Goal: Task Accomplishment & Management: Use online tool/utility

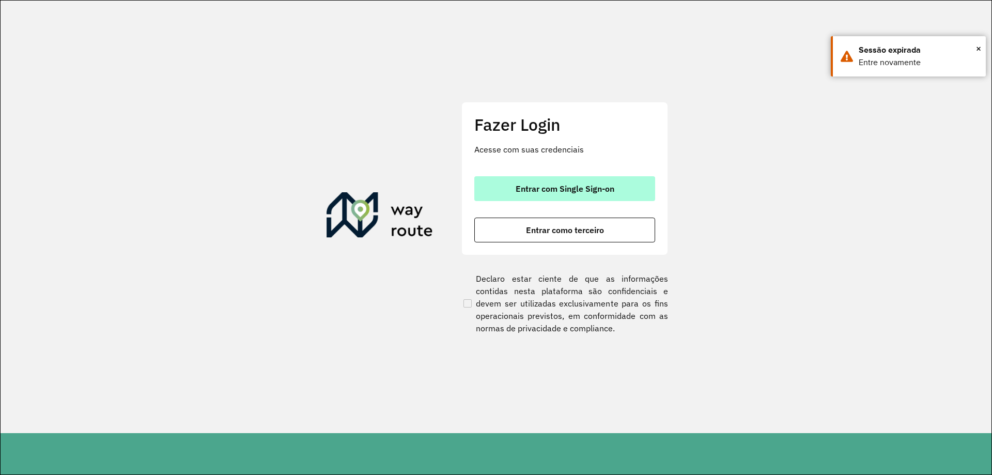
click at [531, 199] on button "Entrar com Single Sign-on" at bounding box center [564, 188] width 181 height 25
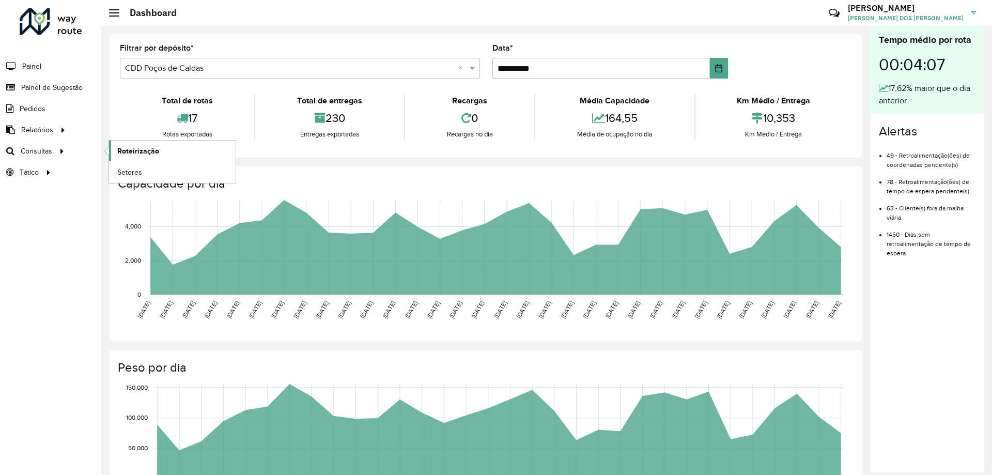
click at [159, 152] on link "Roteirização" at bounding box center [172, 151] width 127 height 21
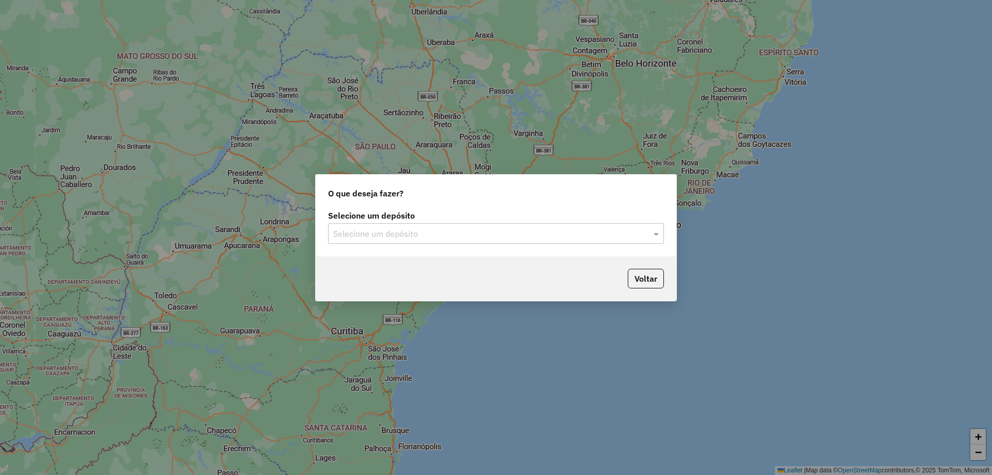
click at [540, 232] on input "text" at bounding box center [485, 234] width 305 height 12
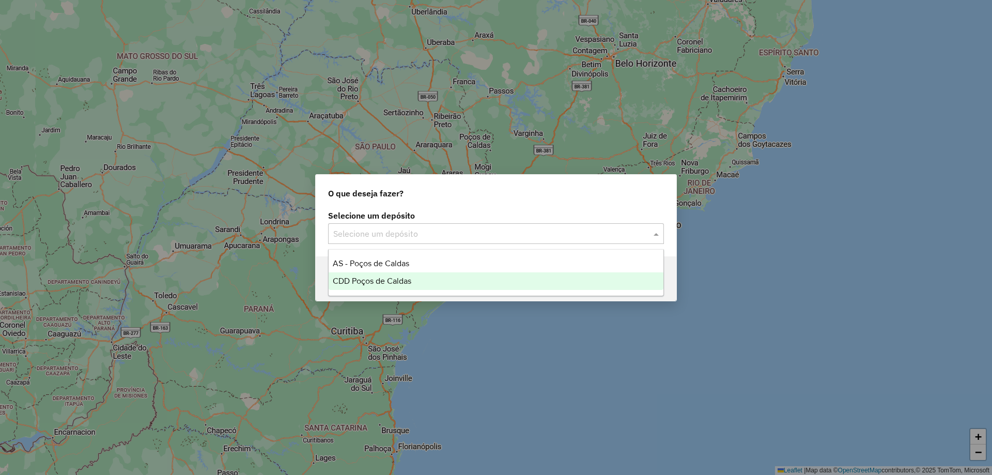
click at [423, 287] on div "CDD Poços de Caldas" at bounding box center [496, 281] width 335 height 18
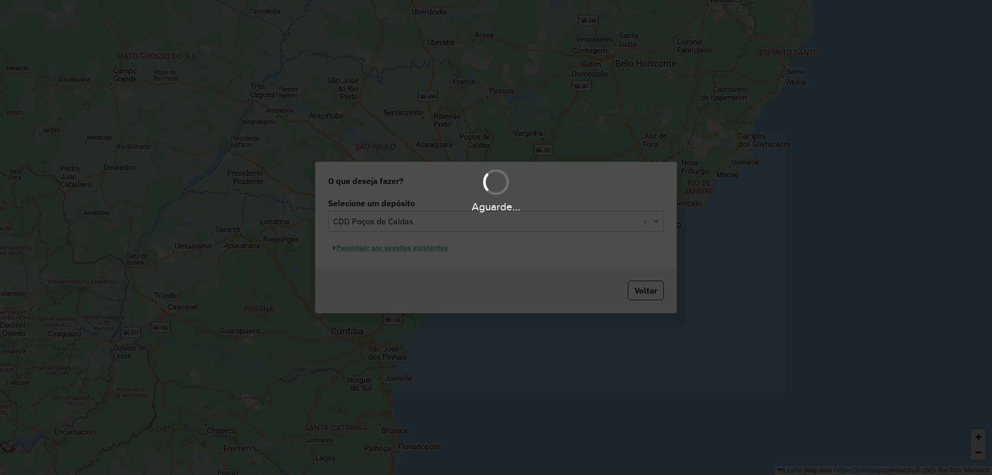
click at [609, 275] on div "Aguarde..." at bounding box center [496, 237] width 992 height 475
click at [449, 250] on button "Pesquisar por sessões existentes" at bounding box center [390, 248] width 124 height 16
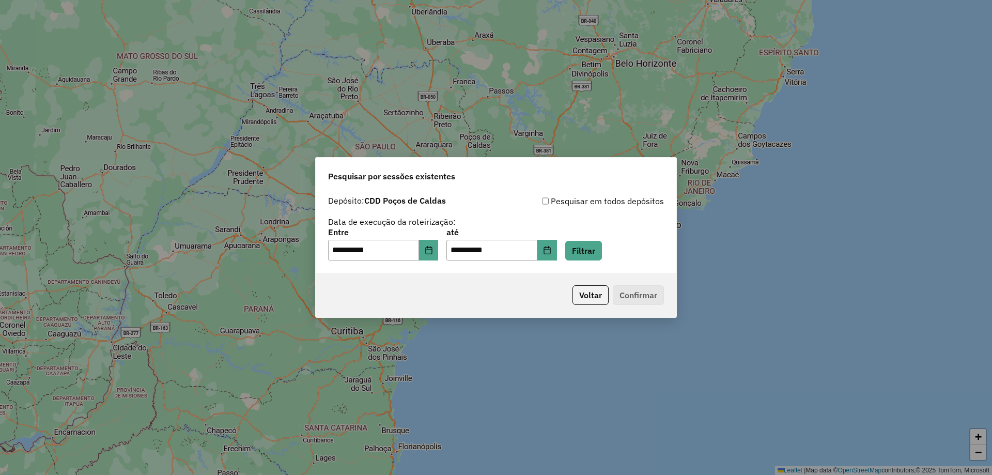
click at [625, 246] on div "**********" at bounding box center [496, 244] width 336 height 32
click at [602, 252] on button "Filtrar" at bounding box center [583, 251] width 37 height 20
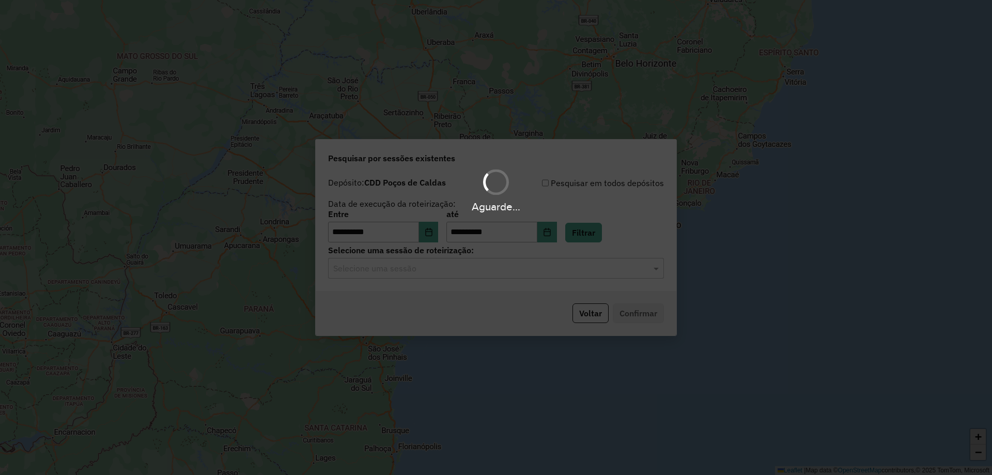
click at [413, 261] on div "Aguarde..." at bounding box center [496, 237] width 992 height 475
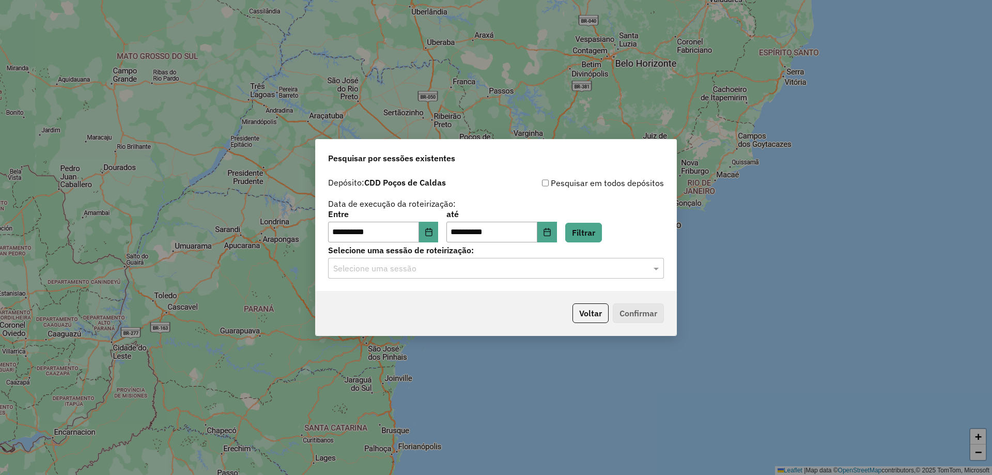
click at [413, 264] on input "text" at bounding box center [485, 268] width 305 height 12
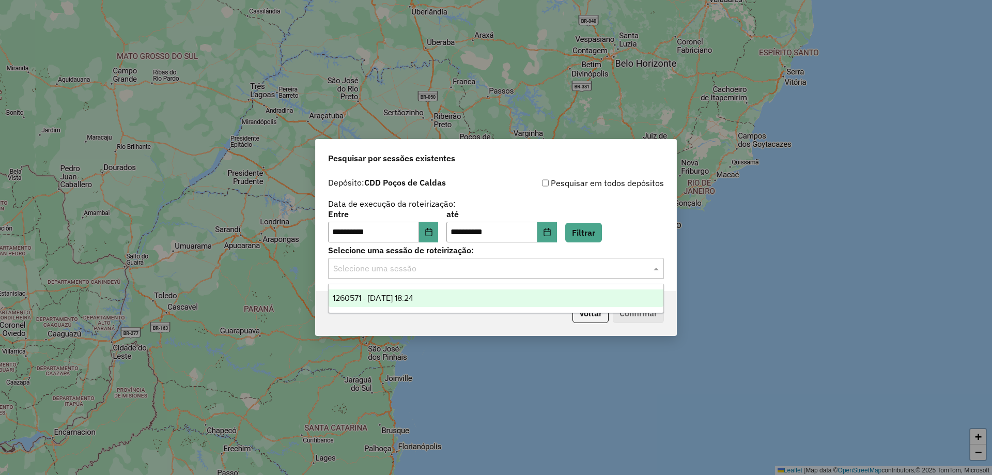
click at [416, 289] on div "1260571 - 06/09/2025 18:24" at bounding box center [496, 298] width 335 height 18
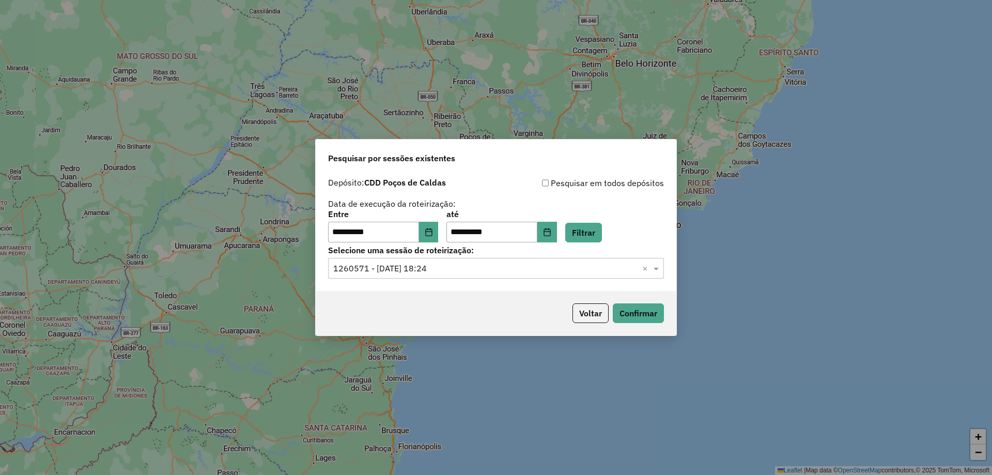
click at [416, 293] on div "Voltar Confirmar" at bounding box center [496, 313] width 361 height 44
click at [638, 318] on button "Confirmar" at bounding box center [638, 313] width 51 height 20
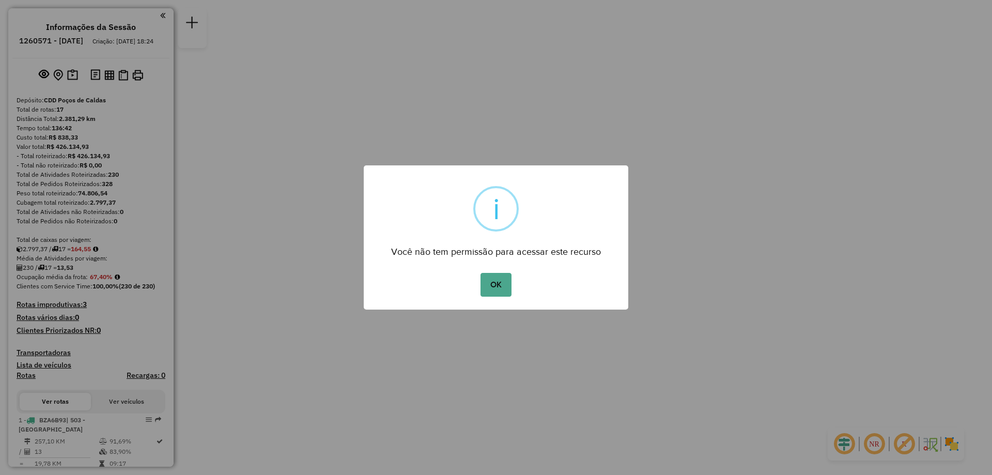
click at [506, 285] on button "OK" at bounding box center [495, 285] width 30 height 24
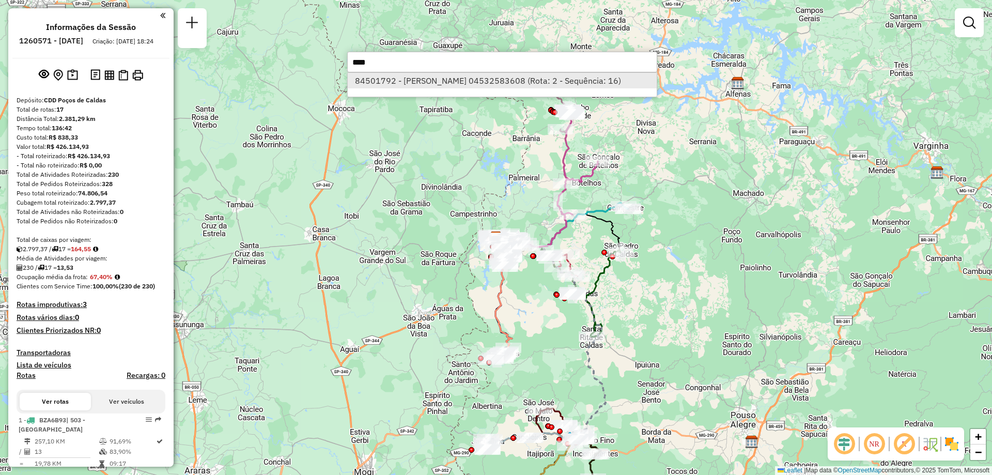
type input "****"
click at [445, 81] on li "84501792 - [PERSON_NAME] 04532583608 (Rota: 2 - Sequência: 16)" at bounding box center [502, 80] width 309 height 15
select select "**********"
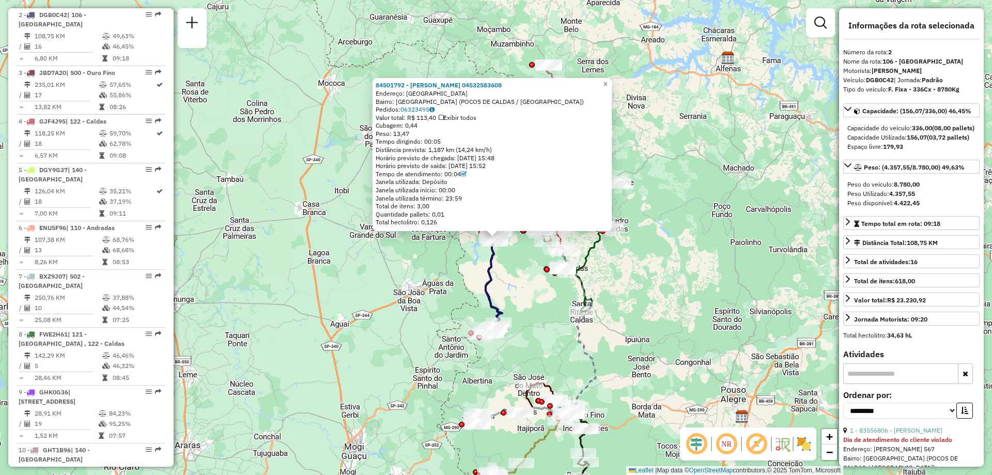
scroll to position [463, 0]
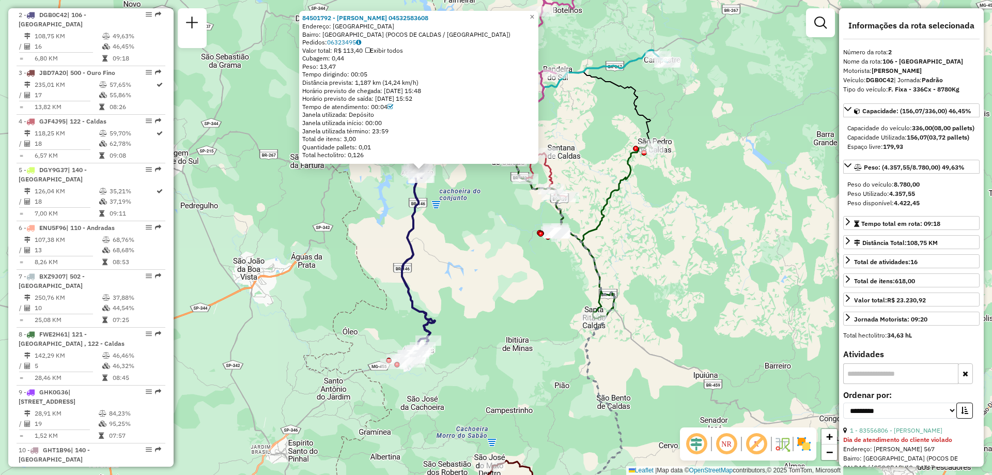
drag, startPoint x: 466, startPoint y: 205, endPoint x: 531, endPoint y: 295, distance: 111.1
click at [532, 295] on div "84501792 - [PERSON_NAME] 04532583608 Endereço: [GEOGRAPHIC_DATA]: [GEOGRAPHIC_D…" at bounding box center [496, 237] width 992 height 475
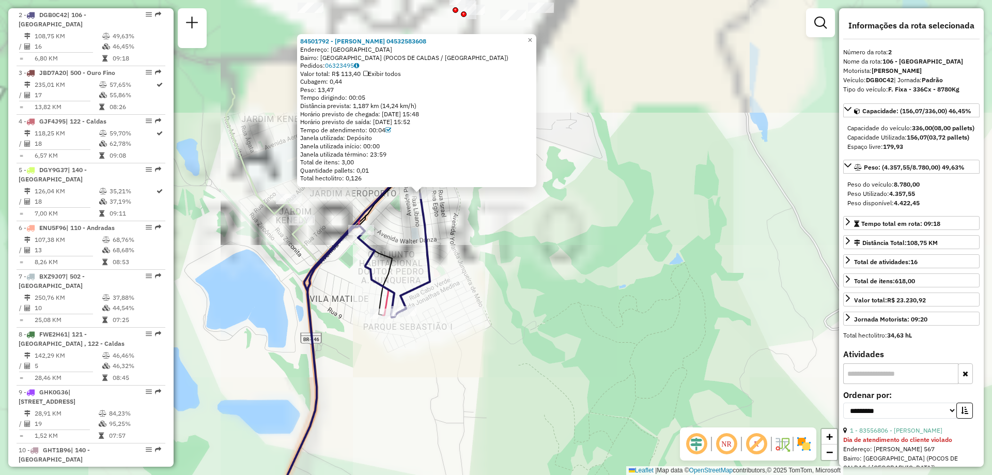
drag, startPoint x: 431, startPoint y: 215, endPoint x: 614, endPoint y: 412, distance: 268.3
click at [615, 412] on div "84501792 - [PERSON_NAME] 04532583608 Endereço: [GEOGRAPHIC_DATA]: [GEOGRAPHIC_D…" at bounding box center [496, 237] width 992 height 475
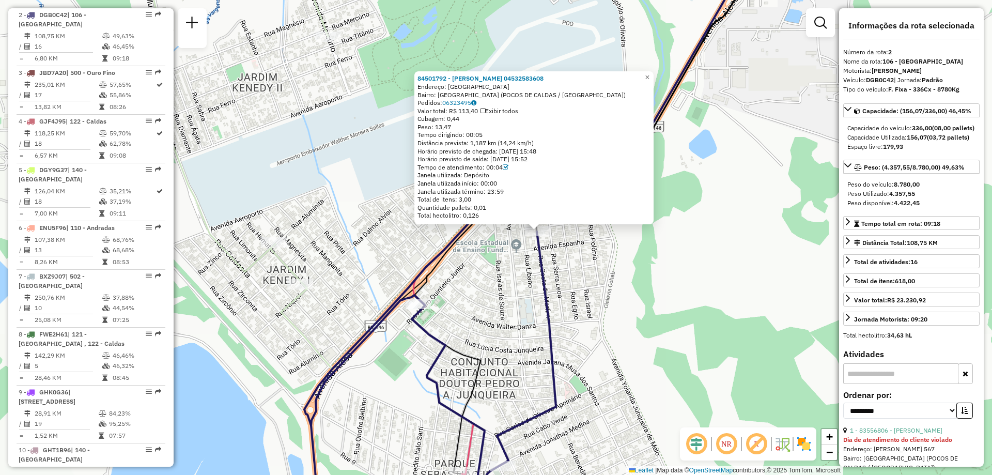
drag, startPoint x: 495, startPoint y: 258, endPoint x: 518, endPoint y: 298, distance: 46.1
click at [518, 298] on div "84501792 - [PERSON_NAME] 04532583608 Endereço: [GEOGRAPHIC_DATA]: [GEOGRAPHIC_D…" at bounding box center [496, 237] width 992 height 475
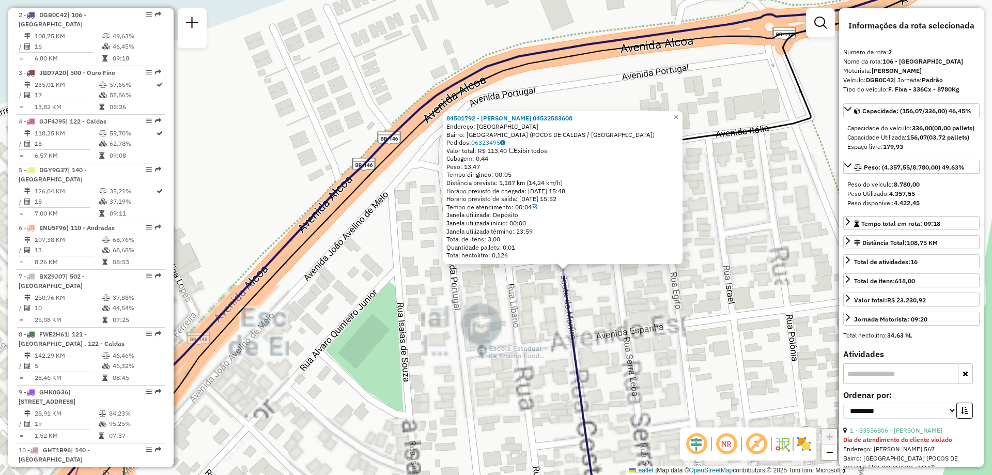
drag, startPoint x: 563, startPoint y: 285, endPoint x: 521, endPoint y: 289, distance: 42.1
click at [521, 289] on div "84501792 - [PERSON_NAME] 04532583608 Endereço: [GEOGRAPHIC_DATA]: [GEOGRAPHIC_D…" at bounding box center [496, 237] width 992 height 475
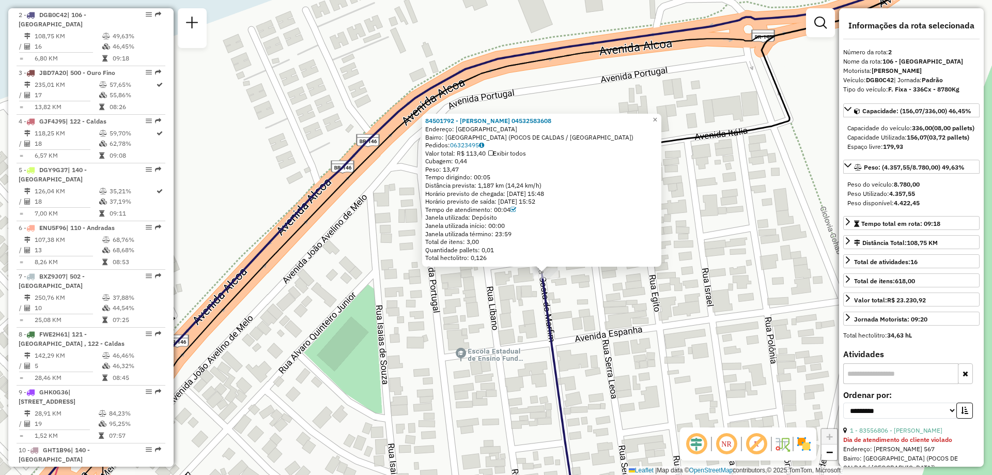
drag, startPoint x: 529, startPoint y: 289, endPoint x: 509, endPoint y: 292, distance: 20.3
click at [509, 292] on div "84501792 - [PERSON_NAME] 04532583608 Endereço: [GEOGRAPHIC_DATA]: [GEOGRAPHIC_D…" at bounding box center [496, 237] width 992 height 475
click at [657, 115] on span "×" at bounding box center [654, 119] width 5 height 9
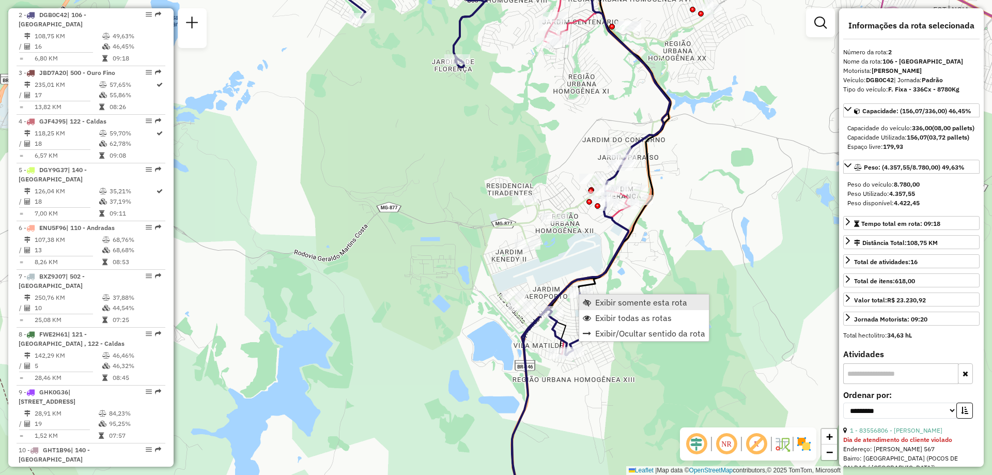
click at [613, 302] on span "Exibir somente esta rota" at bounding box center [641, 302] width 92 height 8
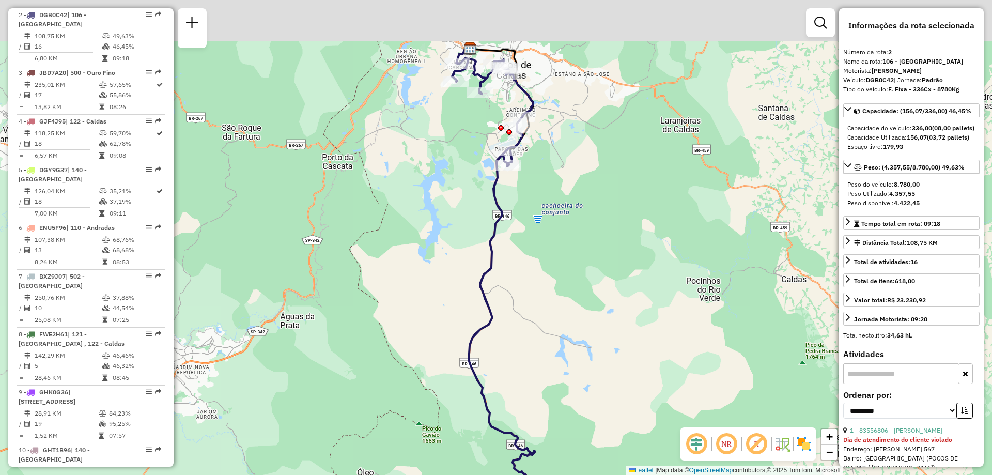
drag, startPoint x: 545, startPoint y: 165, endPoint x: 535, endPoint y: 252, distance: 87.3
click at [536, 252] on div "Janela de atendimento Grade de atendimento Capacidade Transportadoras Veículos …" at bounding box center [496, 237] width 992 height 475
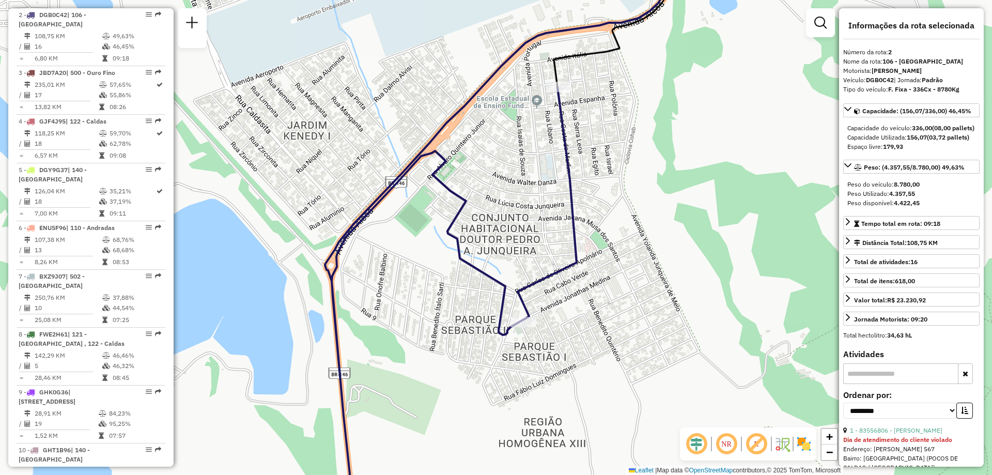
drag, startPoint x: 542, startPoint y: 180, endPoint x: 521, endPoint y: 238, distance: 61.6
click at [519, 254] on div "Janela de atendimento Grade de atendimento Capacidade Transportadoras Veículos …" at bounding box center [496, 237] width 992 height 475
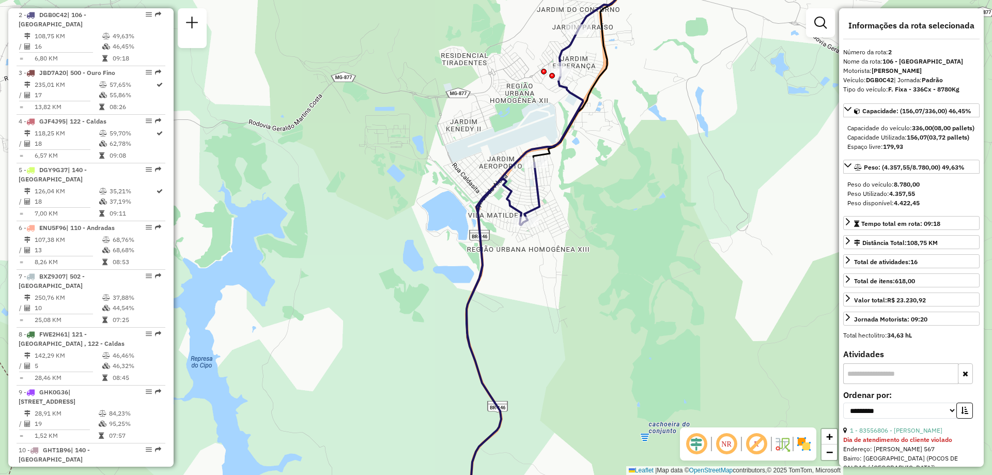
drag, startPoint x: 594, startPoint y: 136, endPoint x: 614, endPoint y: 300, distance: 165.0
click at [614, 300] on div "Janela de atendimento Grade de atendimento Capacidade Transportadoras Veículos …" at bounding box center [496, 237] width 992 height 475
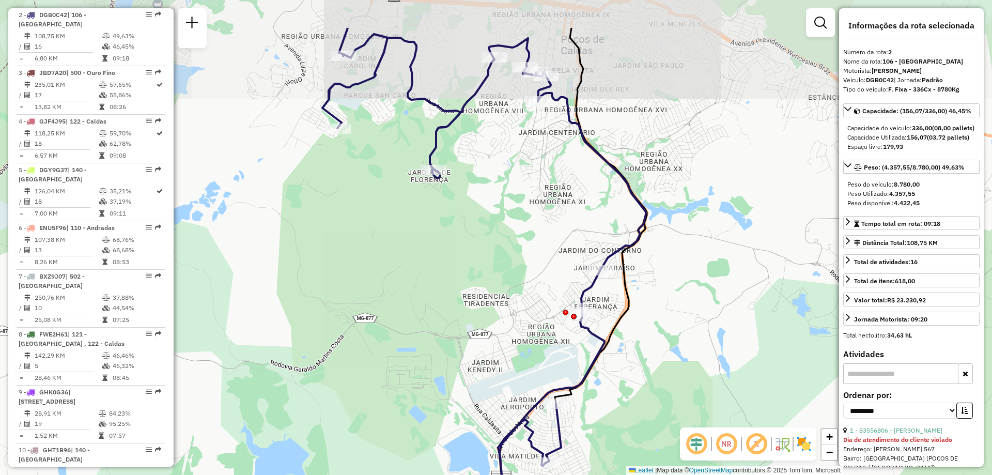
drag, startPoint x: 612, startPoint y: 253, endPoint x: 611, endPoint y: 269, distance: 15.5
click at [611, 269] on icon at bounding box center [484, 316] width 324 height 564
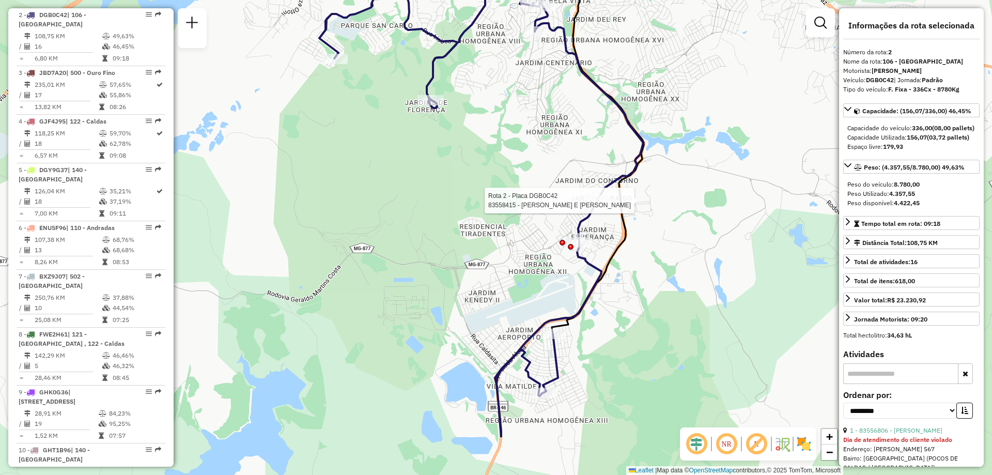
drag, startPoint x: 610, startPoint y: 254, endPoint x: 611, endPoint y: 134, distance: 119.8
click at [611, 134] on div "Rota 2 - Placa DGB0C42 83558415 - [PERSON_NAME] E [PERSON_NAME] de atendimento …" at bounding box center [496, 237] width 992 height 475
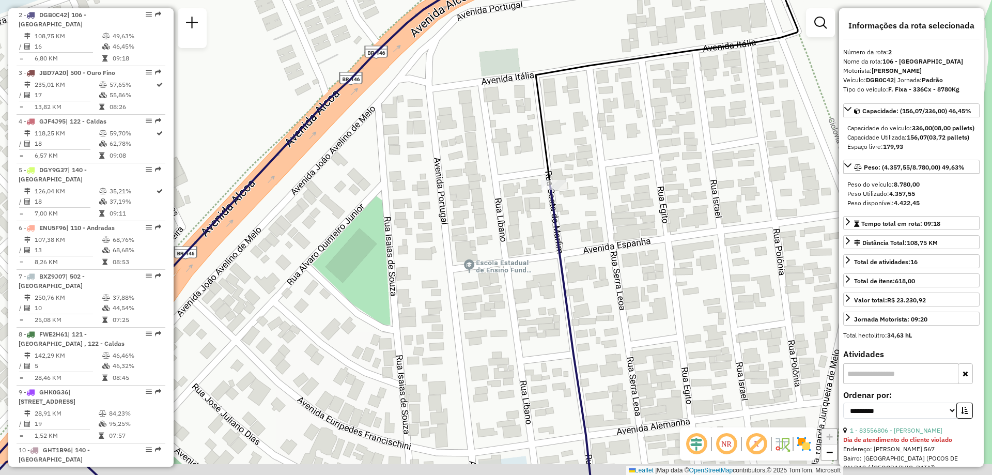
drag, startPoint x: 559, startPoint y: 255, endPoint x: 555, endPoint y: 251, distance: 5.5
click at [555, 251] on icon at bounding box center [381, 213] width 845 height 570
